Goal: Transaction & Acquisition: Purchase product/service

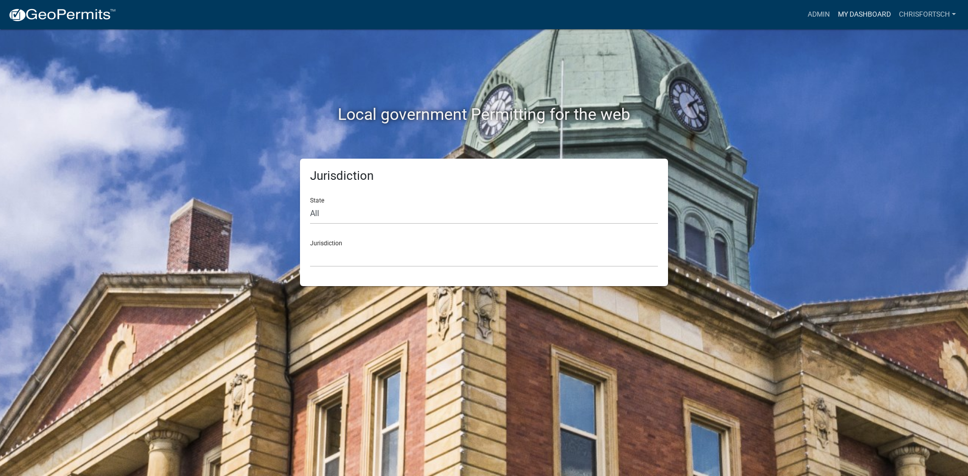
click at [863, 12] on link "My Dashboard" at bounding box center [864, 14] width 61 height 19
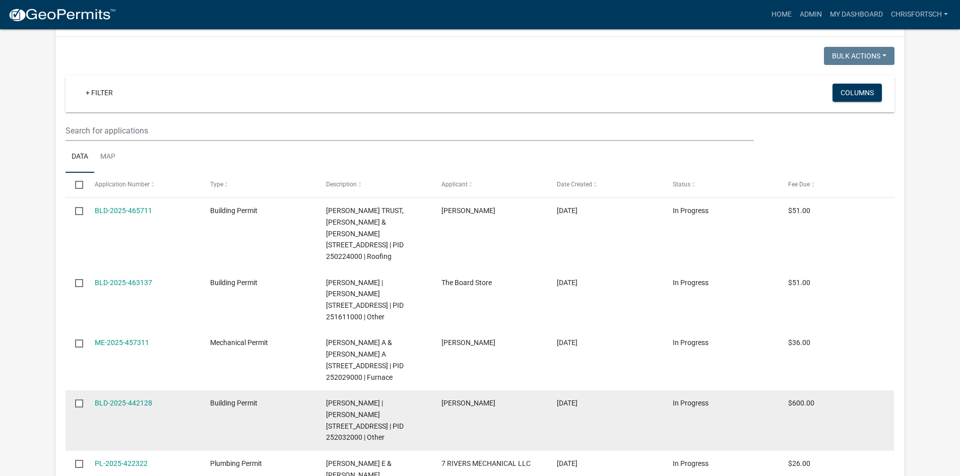
scroll to position [1068, 0]
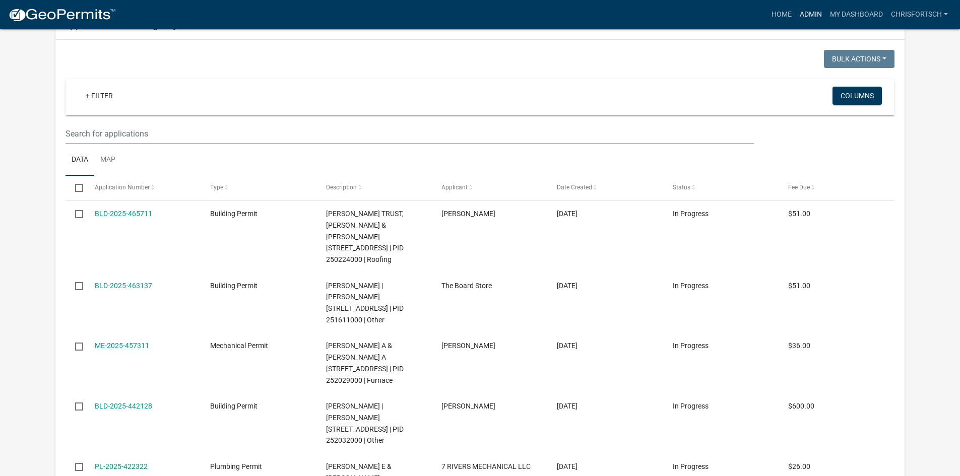
click at [804, 15] on link "Admin" at bounding box center [811, 14] width 30 height 19
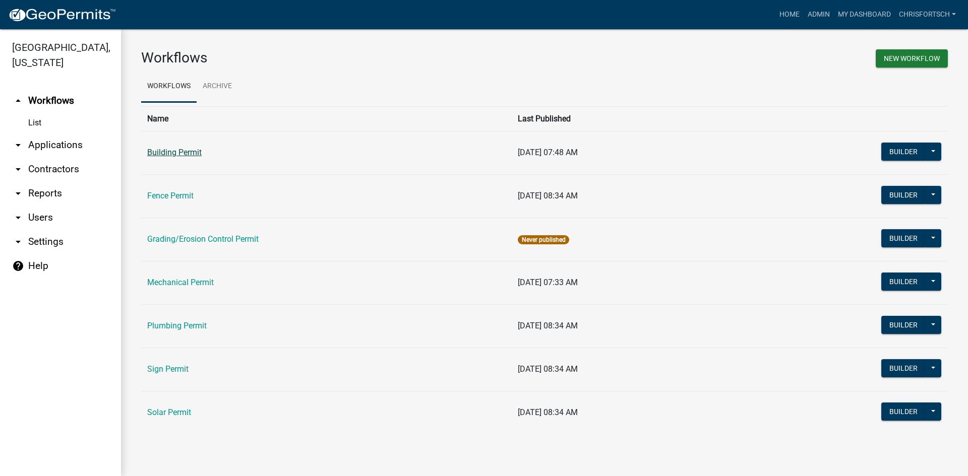
click at [181, 153] on link "Building Permit" at bounding box center [174, 153] width 54 height 10
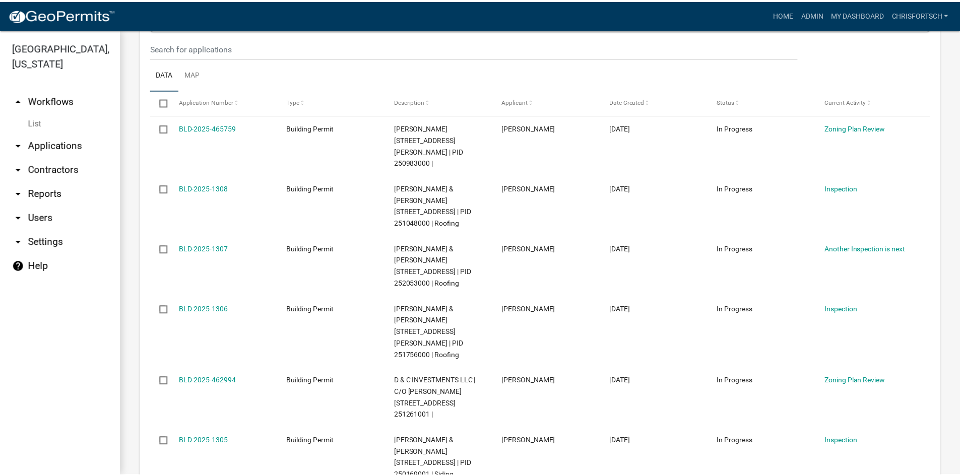
scroll to position [216, 0]
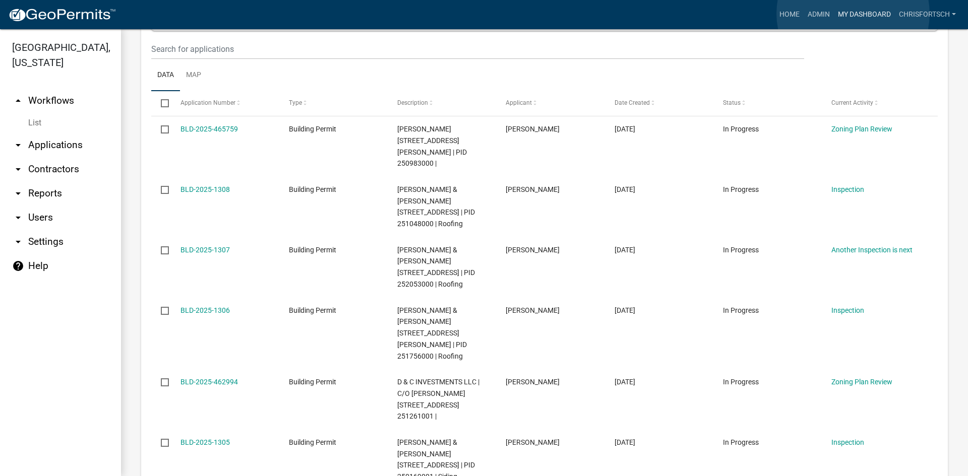
click at [853, 14] on link "My Dashboard" at bounding box center [864, 14] width 61 height 19
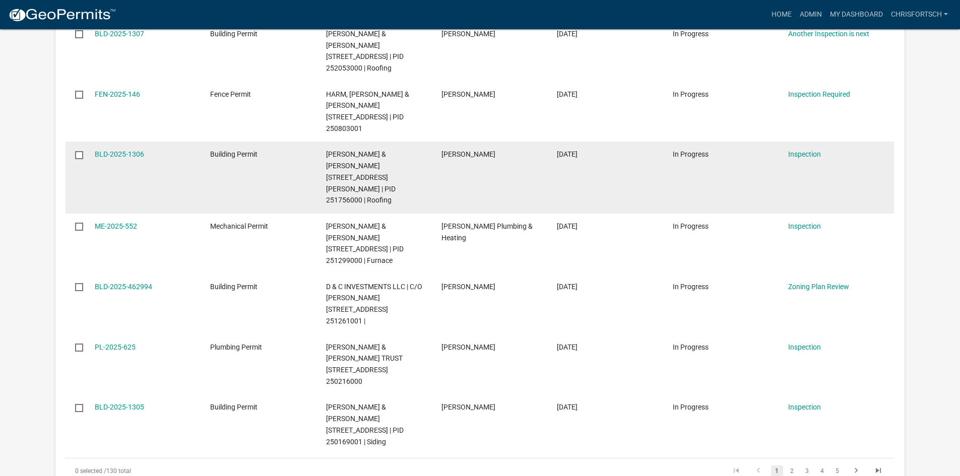
scroll to position [554, 0]
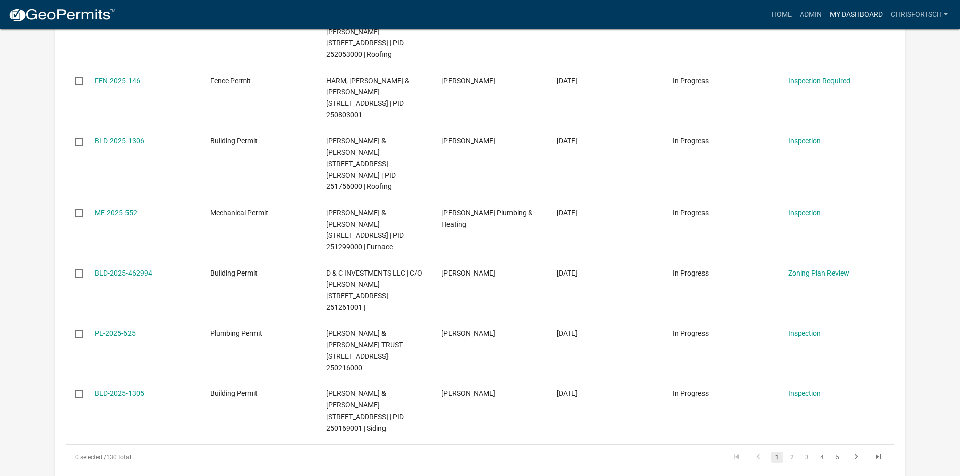
click at [854, 11] on link "My Dashboard" at bounding box center [856, 14] width 61 height 19
click at [854, 453] on icon "go to next page" at bounding box center [856, 459] width 13 height 12
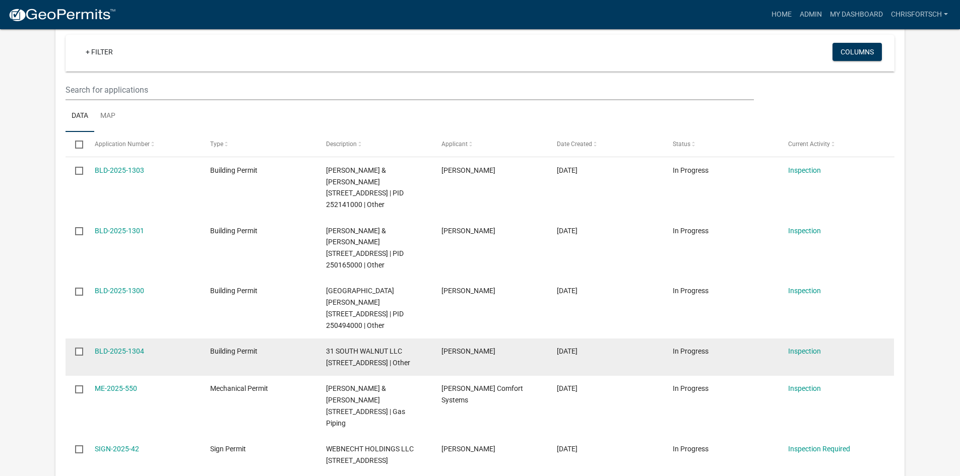
scroll to position [202, 0]
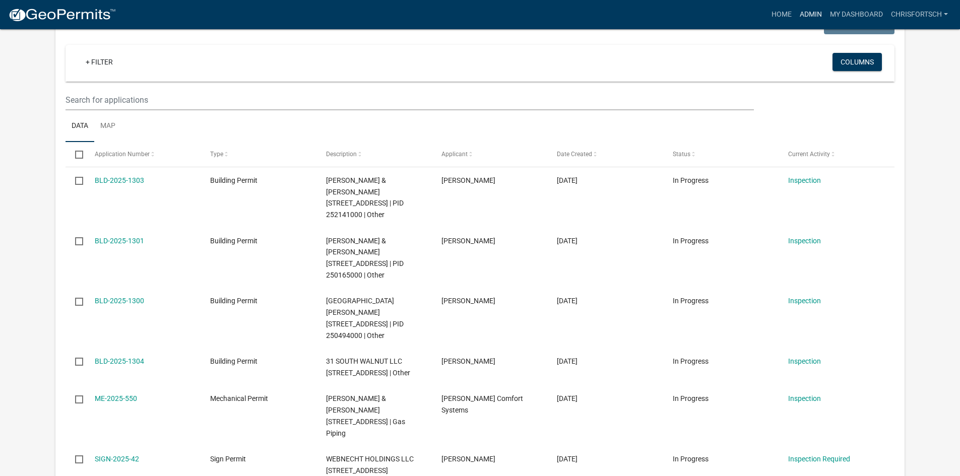
click at [809, 14] on link "Admin" at bounding box center [811, 14] width 30 height 19
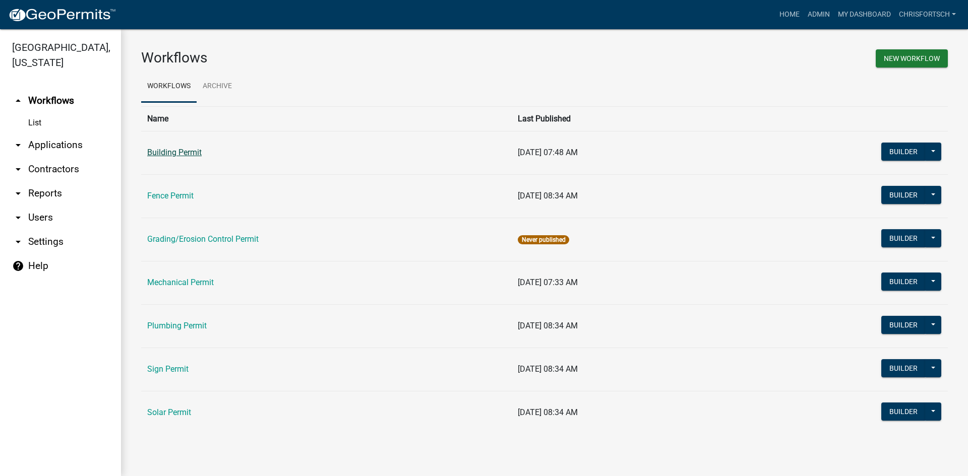
click at [166, 153] on link "Building Permit" at bounding box center [174, 153] width 54 height 10
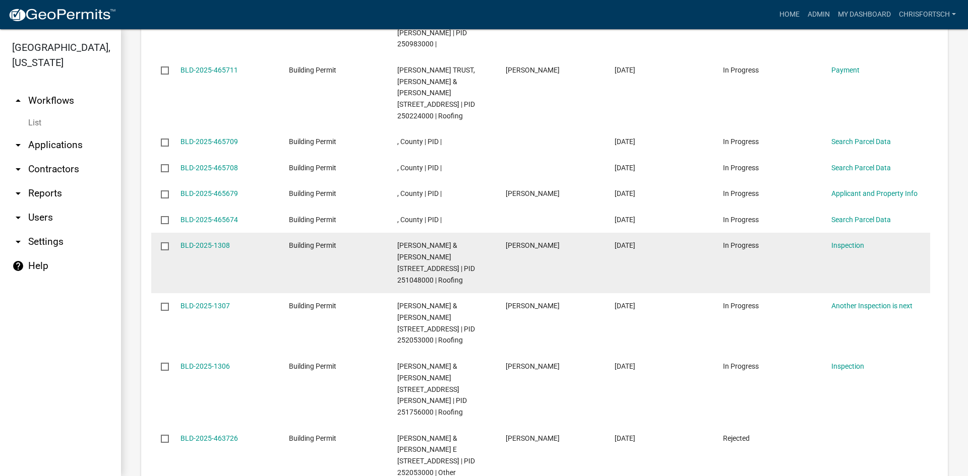
scroll to position [1274, 0]
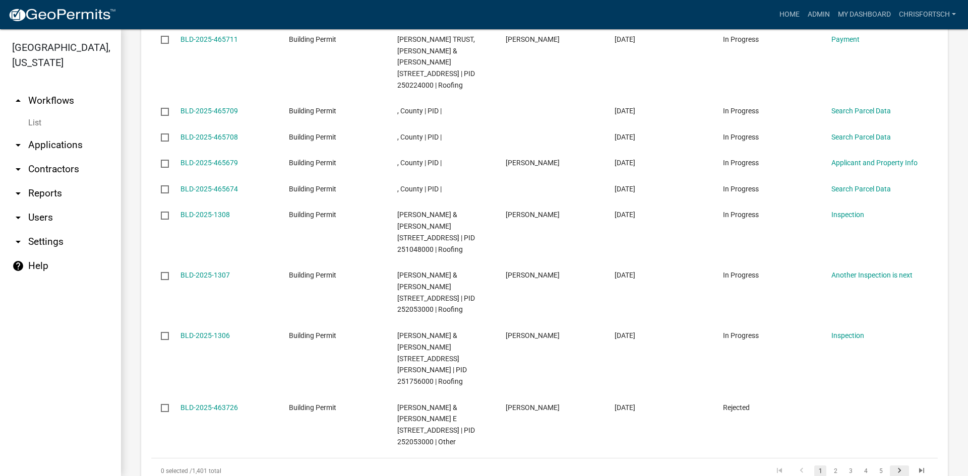
click at [893, 466] on icon "go to next page" at bounding box center [899, 472] width 13 height 12
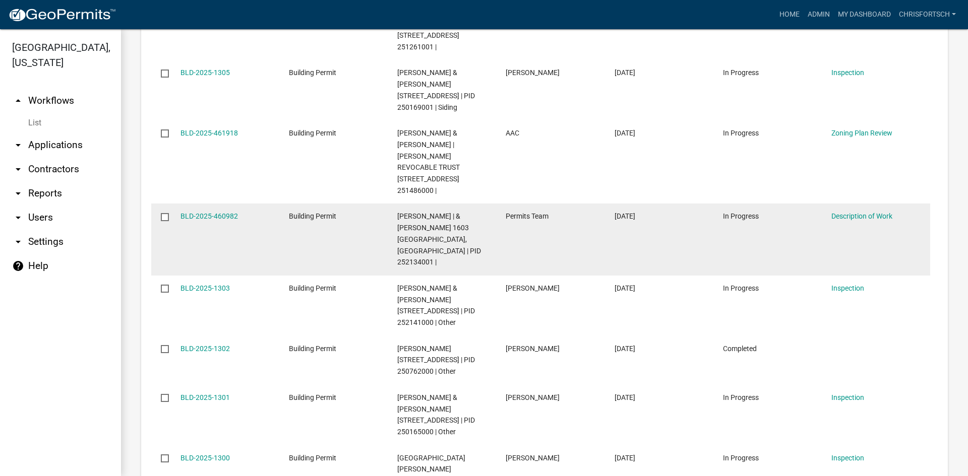
scroll to position [1411, 0]
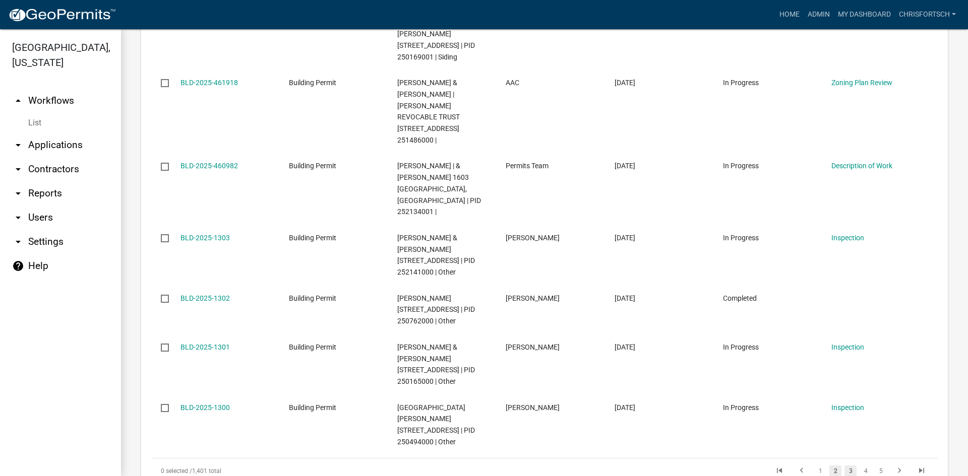
click at [844, 466] on link "3" at bounding box center [850, 471] width 12 height 11
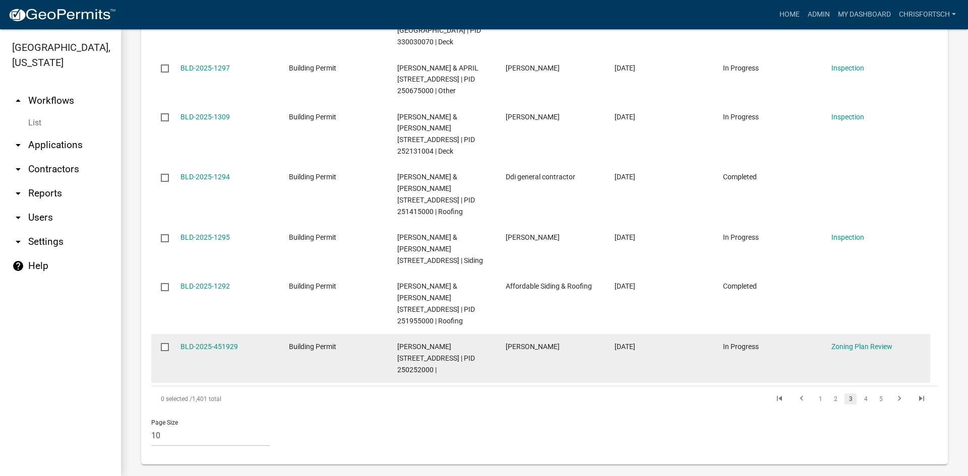
scroll to position [1411, 0]
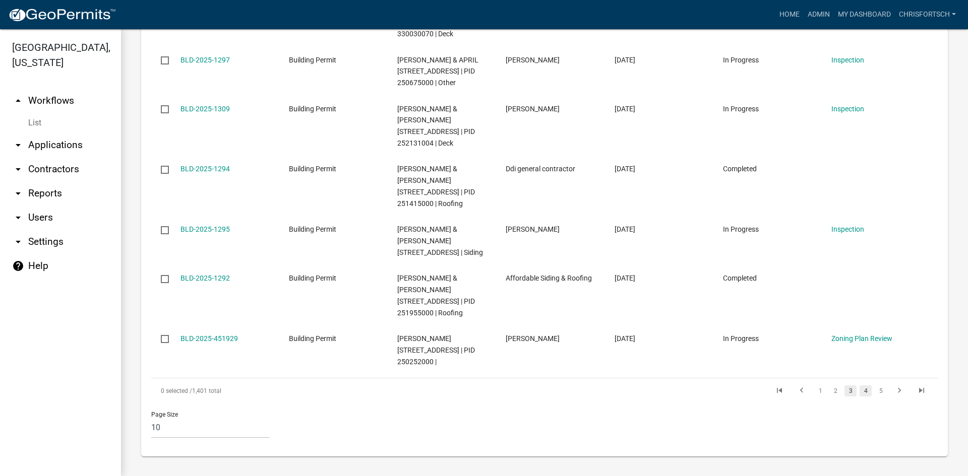
click at [859, 390] on link "4" at bounding box center [865, 391] width 12 height 11
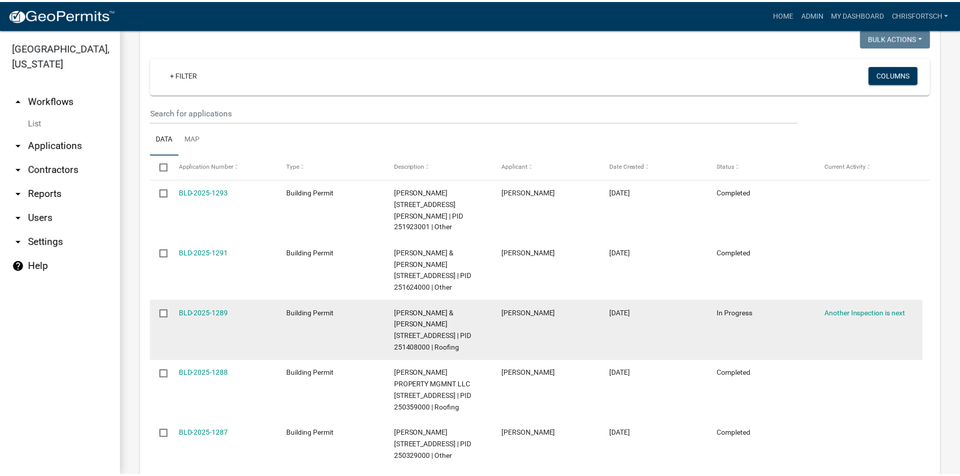
scroll to position [1036, 0]
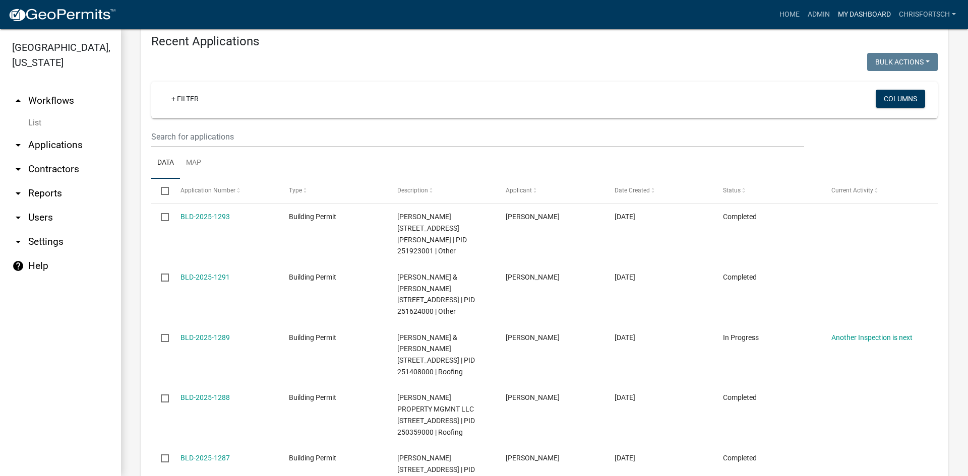
click at [871, 12] on link "My Dashboard" at bounding box center [864, 14] width 61 height 19
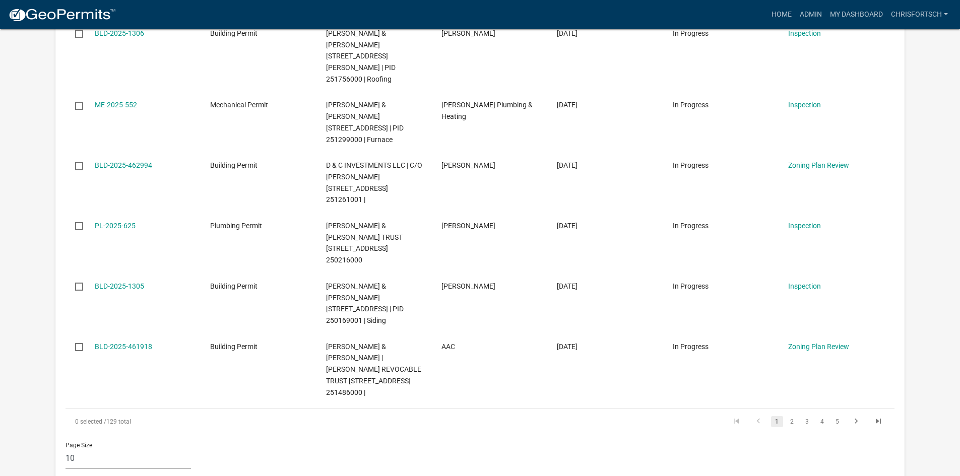
scroll to position [605, 0]
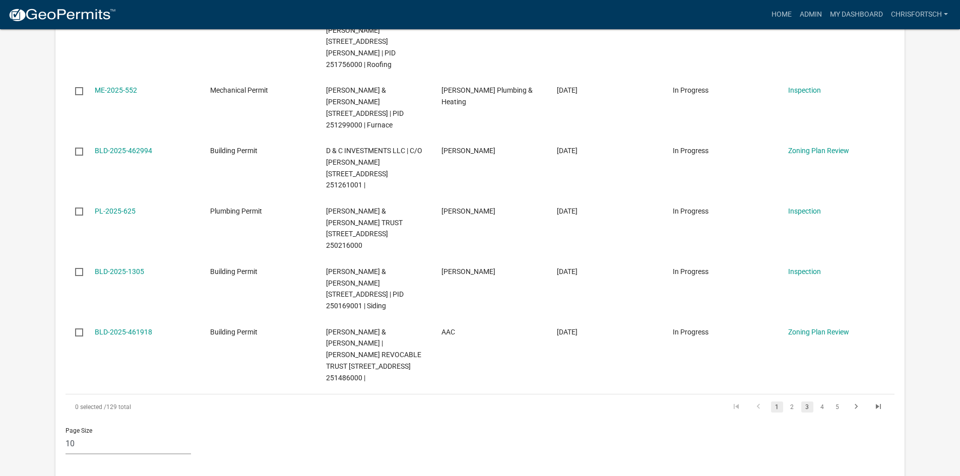
click at [803, 402] on link "3" at bounding box center [807, 407] width 12 height 11
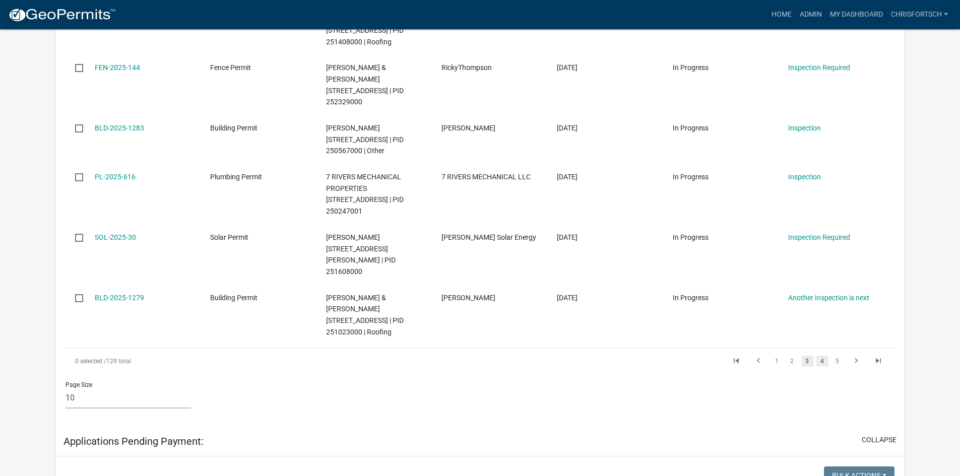
click at [825, 356] on link "4" at bounding box center [823, 361] width 12 height 11
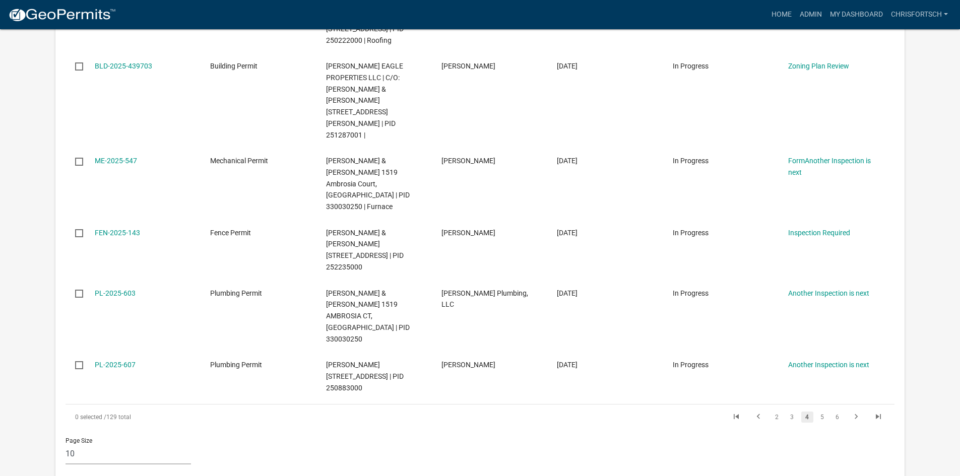
scroll to position [605, 0]
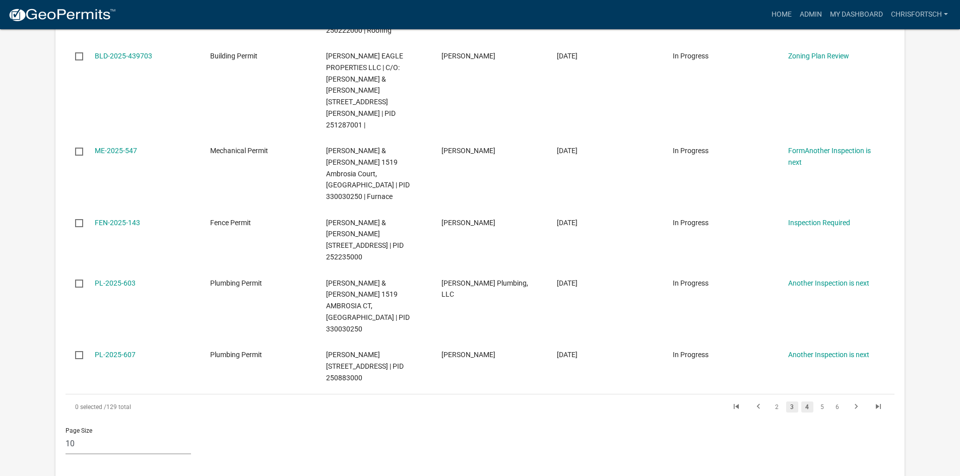
click at [794, 402] on link "3" at bounding box center [792, 407] width 12 height 11
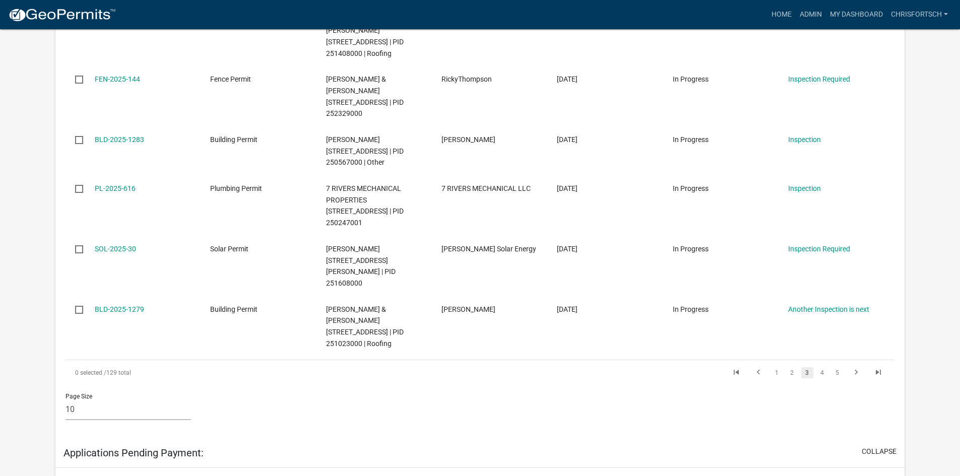
scroll to position [593, 0]
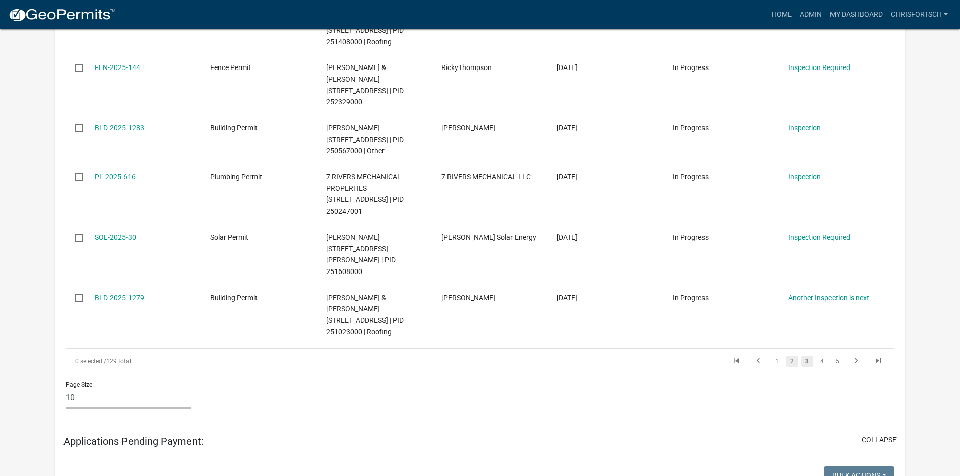
click at [794, 356] on link "2" at bounding box center [792, 361] width 12 height 11
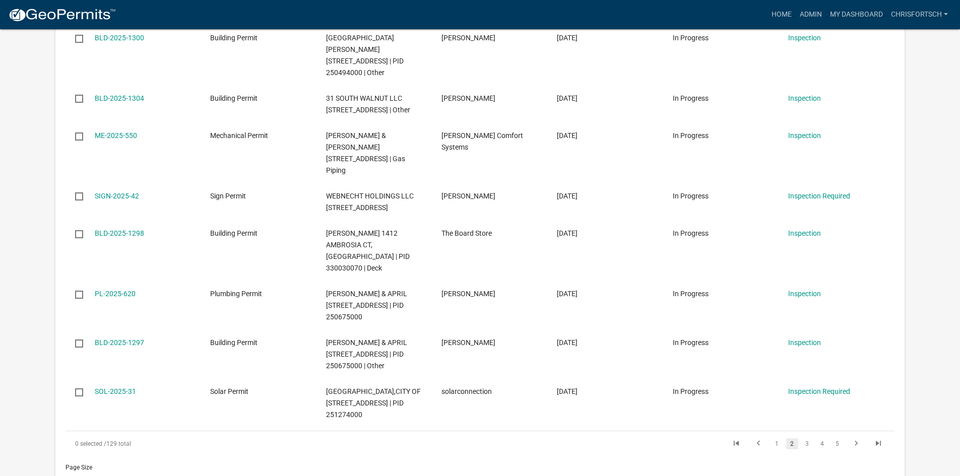
scroll to position [465, 0]
click at [778, 449] on link "1" at bounding box center [777, 443] width 12 height 11
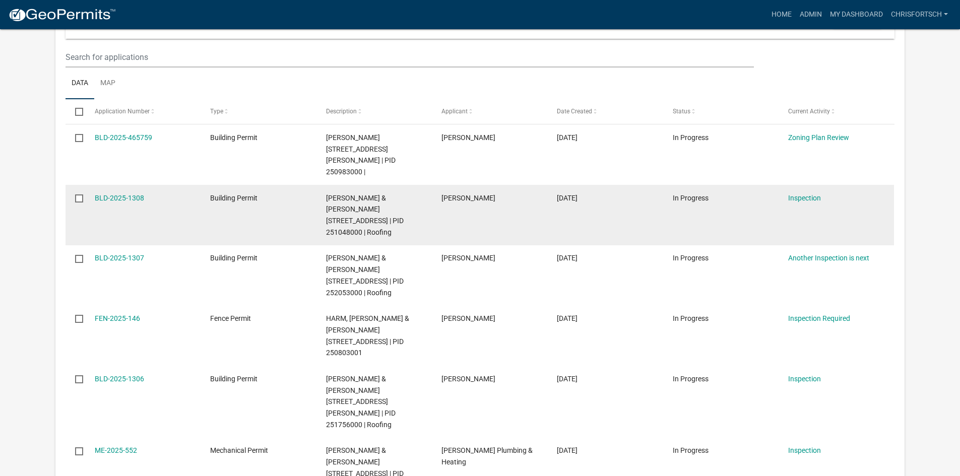
scroll to position [151, 0]
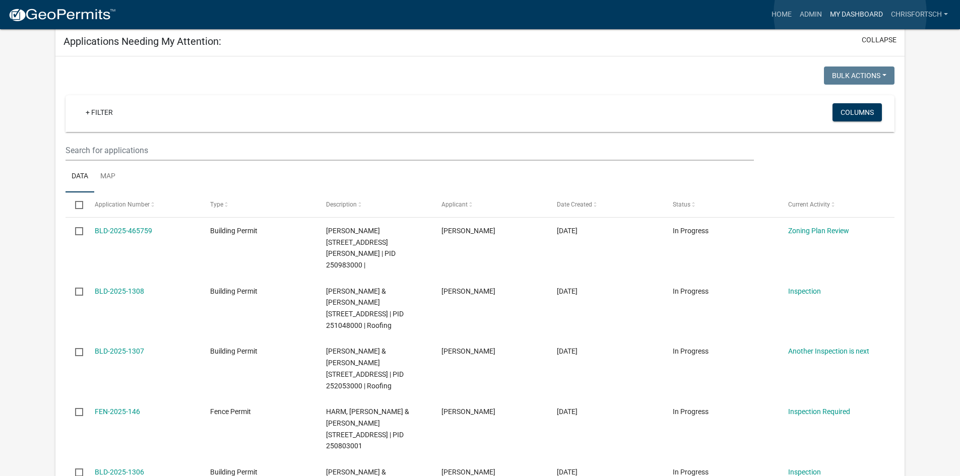
click at [850, 14] on link "My Dashboard" at bounding box center [856, 14] width 61 height 19
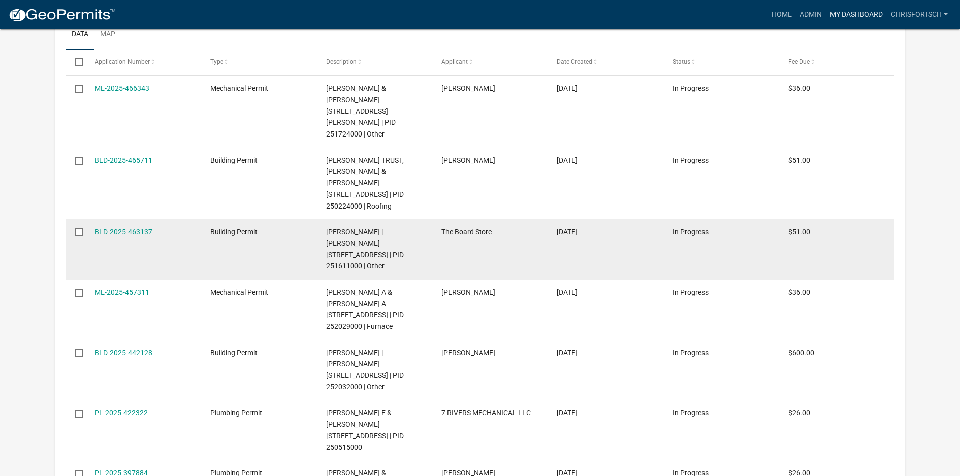
scroll to position [1260, 0]
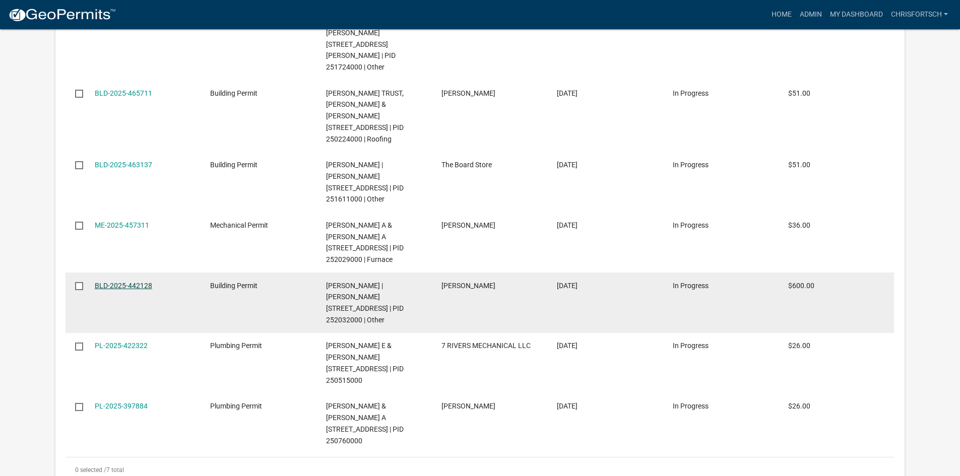
click at [130, 282] on link "BLD-2025-442128" at bounding box center [123, 286] width 57 height 8
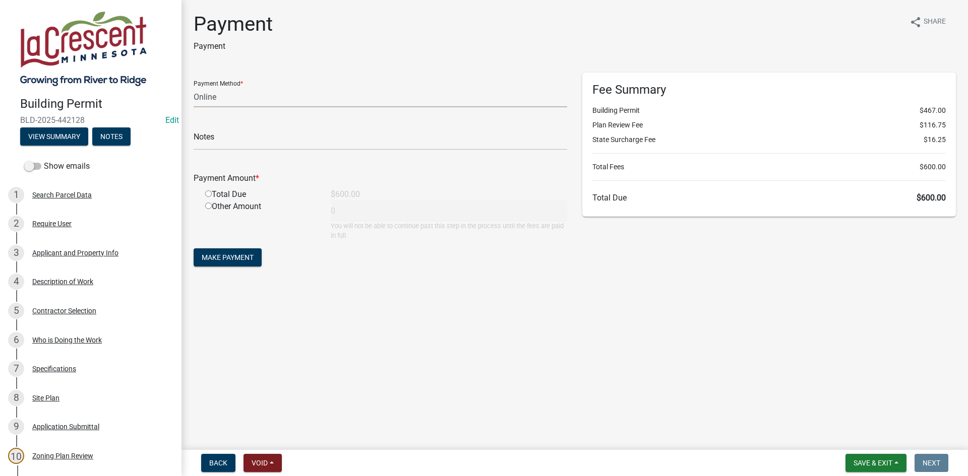
click at [243, 94] on select "Credit Card POS Check Cash Online" at bounding box center [381, 97] width 374 height 21
select select "1: 0"
click at [194, 87] on select "Credit Card POS Check Cash Online" at bounding box center [381, 97] width 374 height 21
click at [208, 193] on input "radio" at bounding box center [208, 194] width 7 height 7
radio input "true"
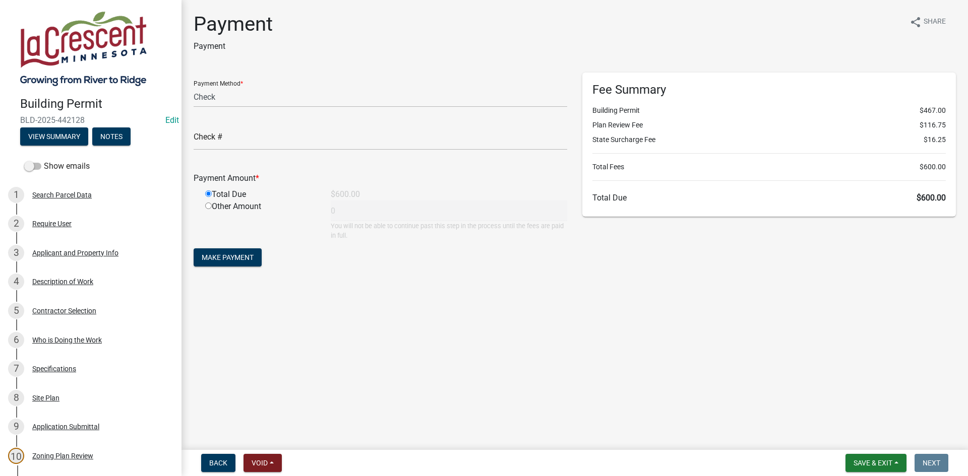
type input "600"
click at [254, 138] on input "text" at bounding box center [381, 140] width 374 height 21
type input "4008"
click at [224, 258] on span "Make Payment" at bounding box center [228, 258] width 52 height 8
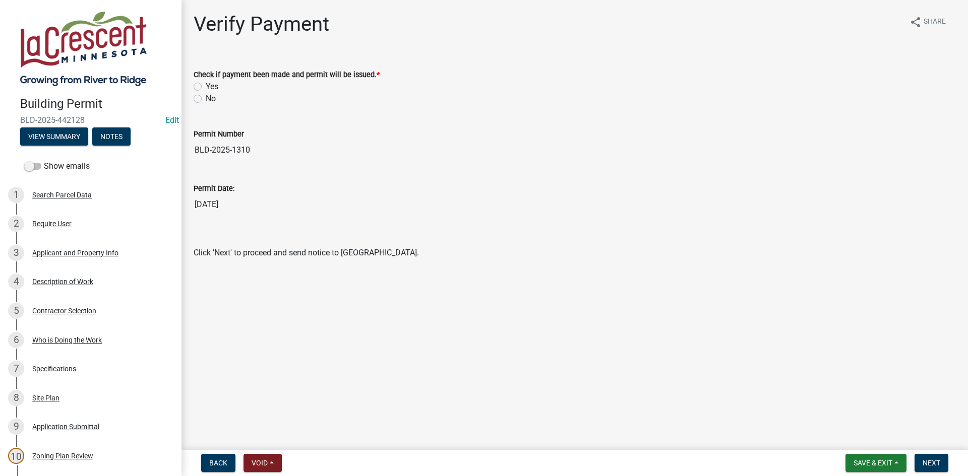
click at [202, 87] on div "Yes" at bounding box center [575, 87] width 762 height 12
click at [206, 88] on label "Yes" at bounding box center [212, 87] width 13 height 12
click at [206, 87] on input "Yes" at bounding box center [209, 84] width 7 height 7
radio input "true"
click at [922, 464] on button "Next" at bounding box center [931, 463] width 34 height 18
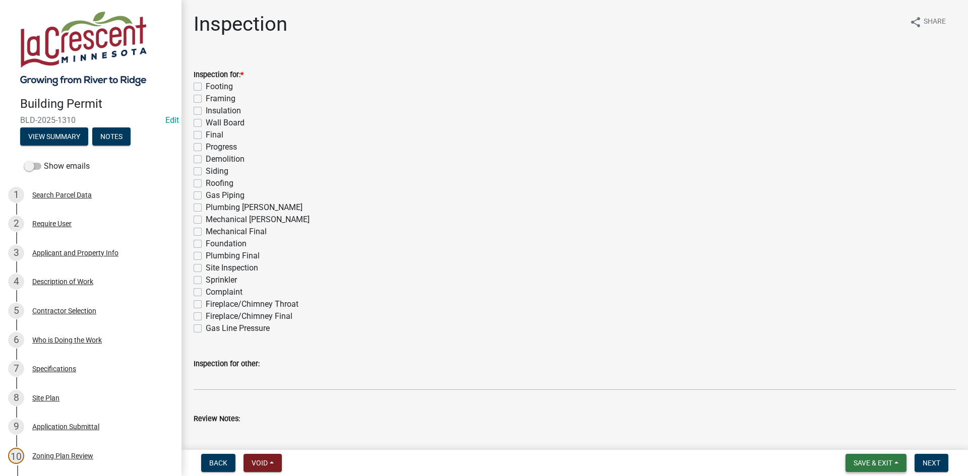
click at [845, 467] on button "Save & Exit" at bounding box center [875, 463] width 61 height 18
click at [849, 413] on button "Save" at bounding box center [866, 413] width 81 height 24
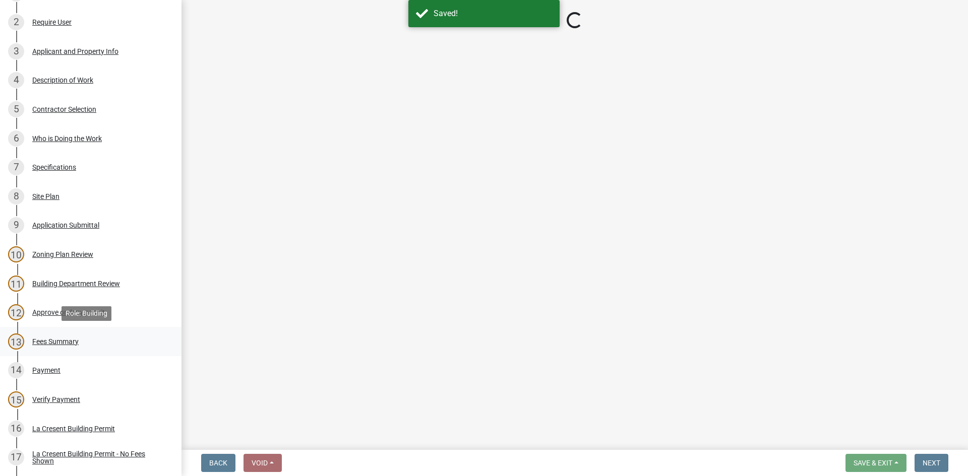
scroll to position [302, 0]
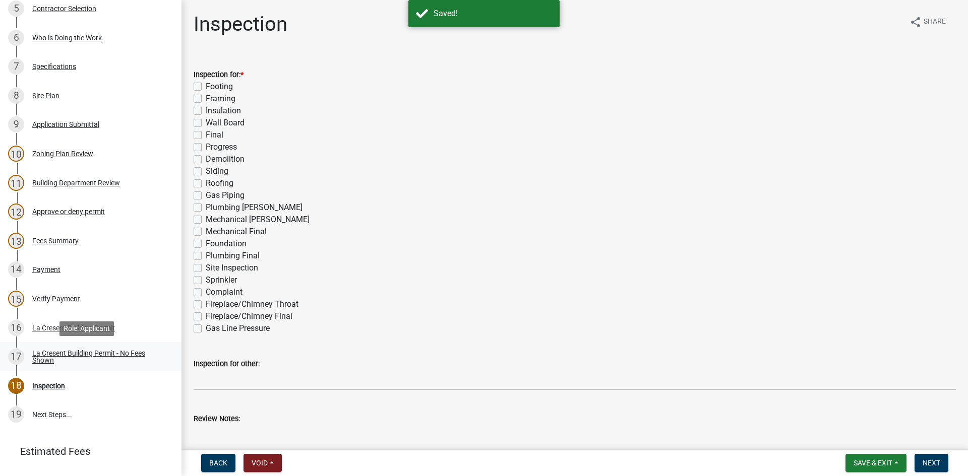
click at [78, 354] on div "La Cresent Building Permit - No Fees Shown" at bounding box center [98, 357] width 133 height 14
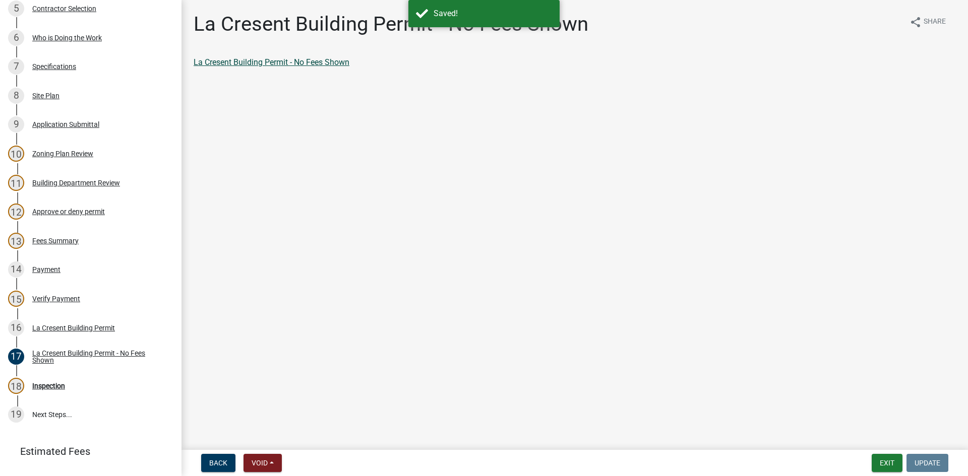
click at [323, 64] on link "La Cresent Building Permit - No Fees Shown" at bounding box center [272, 62] width 156 height 10
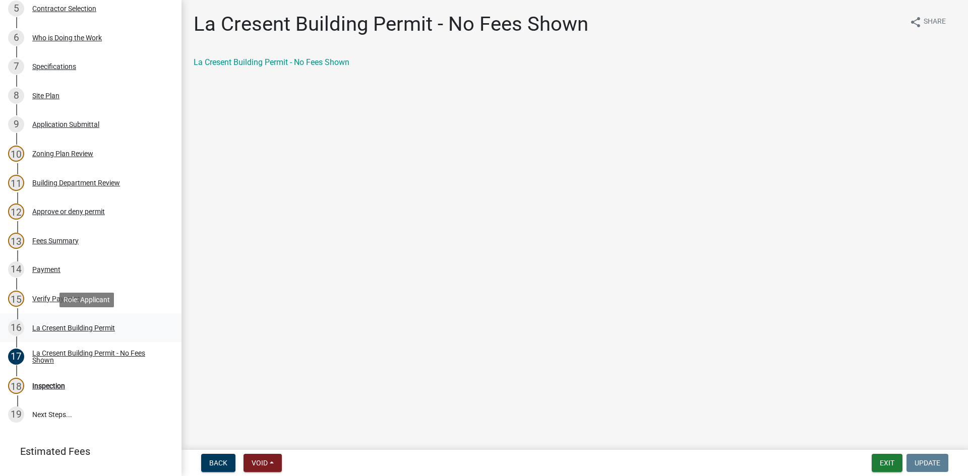
click at [52, 326] on div "La Cresent Building Permit" at bounding box center [73, 328] width 83 height 7
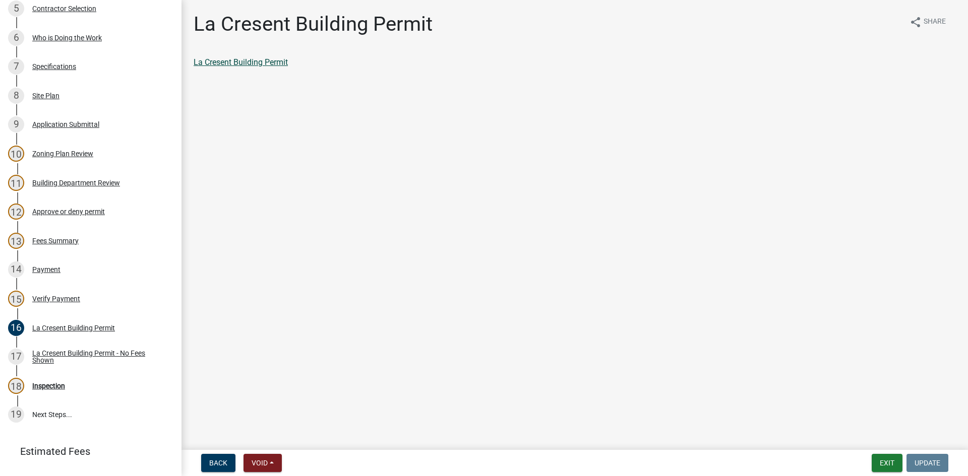
click at [268, 60] on link "La Cresent Building Permit" at bounding box center [241, 62] width 94 height 10
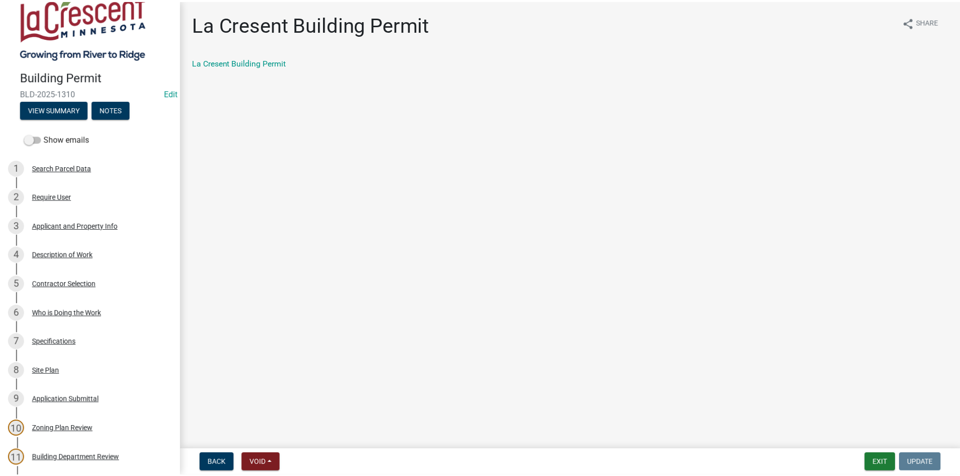
scroll to position [0, 0]
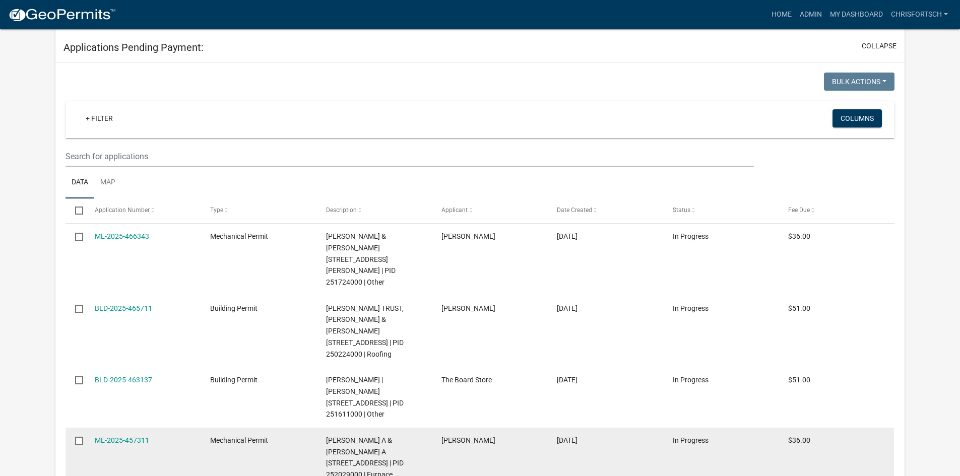
scroll to position [1041, 0]
